Goal: Find specific page/section: Find specific page/section

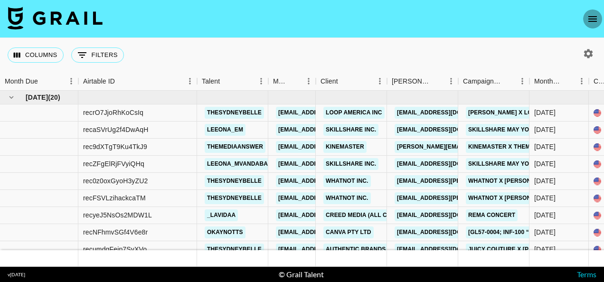
click at [593, 16] on icon "open drawer" at bounding box center [592, 19] width 9 height 6
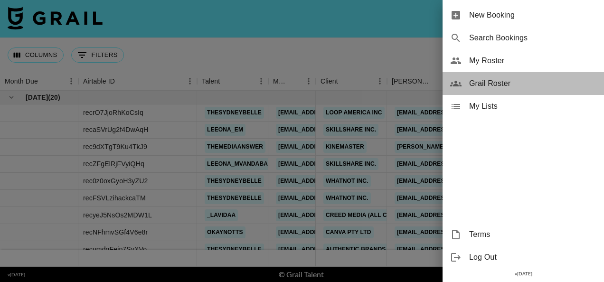
click at [493, 79] on span "Grail Roster" at bounding box center [532, 83] width 127 height 11
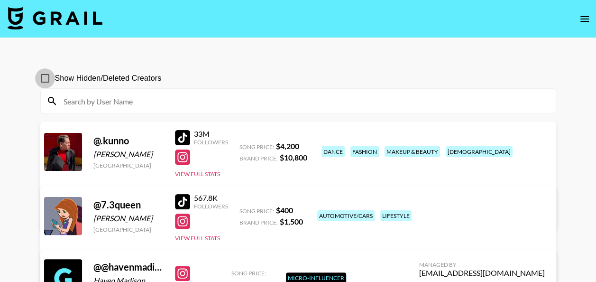
click at [48, 76] on input "Show Hidden/Deleted Creators" at bounding box center [45, 78] width 20 height 20
checkbox input "true"
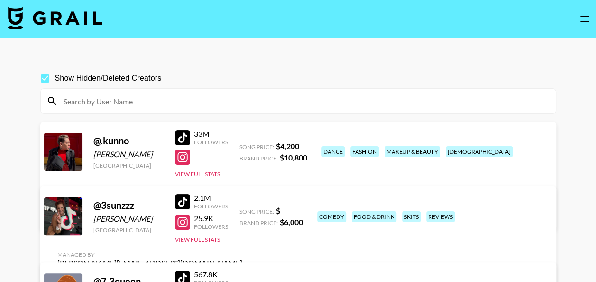
click at [84, 92] on div at bounding box center [298, 101] width 515 height 25
click at [84, 93] on input at bounding box center [304, 100] width 493 height 15
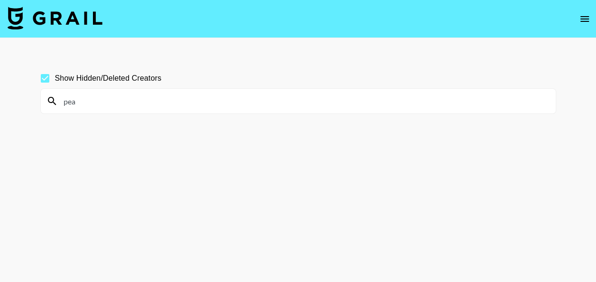
type input "pea"
click at [231, 68] on section "Show Hidden/Deleted Creators pea" at bounding box center [298, 87] width 516 height 53
